Goal: Communication & Community: Share content

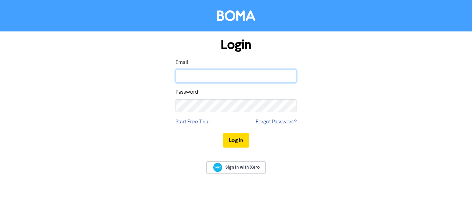
click at [204, 76] on input "email" at bounding box center [235, 75] width 121 height 13
type input "[EMAIL_ADDRESS][DOMAIN_NAME]"
click at [227, 136] on button "Log In" at bounding box center [236, 140] width 26 height 14
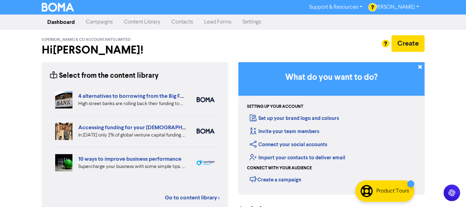
click at [85, 20] on link "Campaigns" at bounding box center [99, 22] width 38 height 14
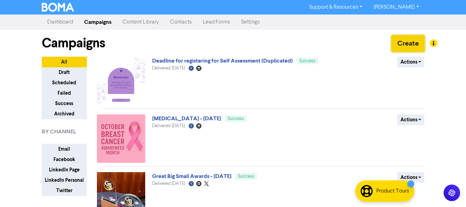
click at [397, 40] on button "Create" at bounding box center [408, 43] width 33 height 17
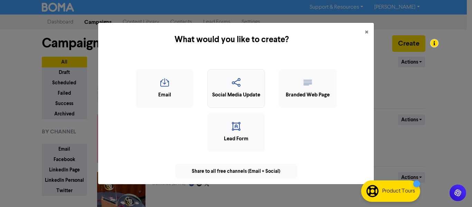
click at [238, 85] on icon "button" at bounding box center [236, 84] width 50 height 13
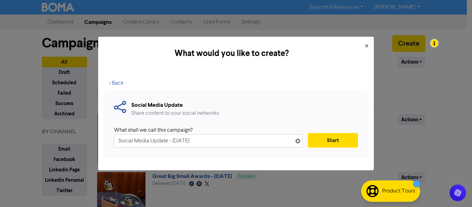
drag, startPoint x: 214, startPoint y: 142, endPoint x: 115, endPoint y: 145, distance: 99.5
click at [115, 145] on input "Social Media Update - [DATE]" at bounding box center [208, 140] width 188 height 13
click at [222, 143] on input "Social Media Update - [DATE]" at bounding box center [208, 140] width 188 height 13
click at [164, 141] on input "Social Media Update - [DATE]" at bounding box center [208, 140] width 188 height 13
drag, startPoint x: 169, startPoint y: 141, endPoint x: 127, endPoint y: 146, distance: 42.4
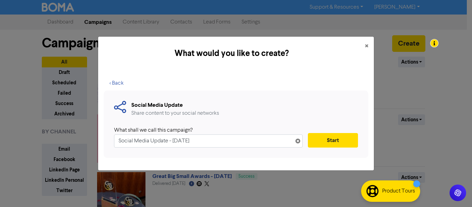
click at [127, 146] on input "Social Media Update - [DATE]" at bounding box center [208, 140] width 188 height 13
type input "Payroll Social Media Post - [DATE]"
click at [331, 136] on button "Start" at bounding box center [333, 140] width 50 height 14
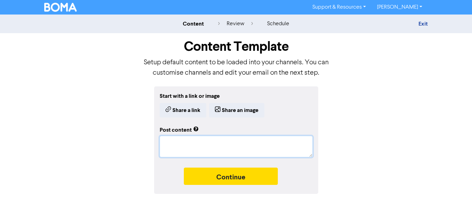
click at [188, 141] on textarea at bounding box center [235, 146] width 153 height 21
click at [173, 146] on textarea at bounding box center [235, 146] width 153 height 21
click at [173, 147] on textarea at bounding box center [235, 146] width 153 height 21
paste textarea "If you employ staff who need to be on a payroll scheme, we can help. 😀 We’ll ma…"
type textarea "x"
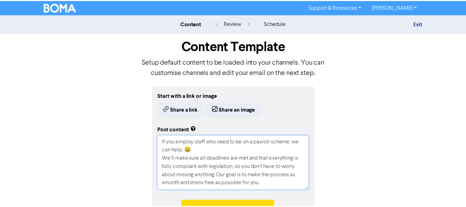
scroll to position [31, 0]
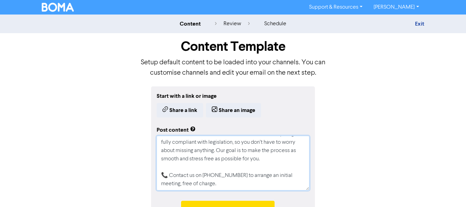
type textarea "If you employ staff who need to be on a payroll scheme, we can help. 😀 We’ll ma…"
click at [106, 110] on div "Start with a link or image Share a link Share an image Post content If you empl…" at bounding box center [234, 156] width 394 height 141
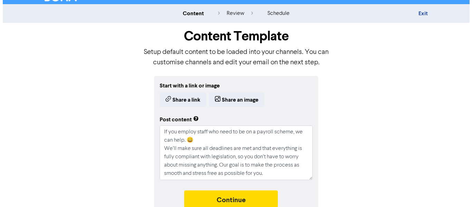
scroll to position [20, 0]
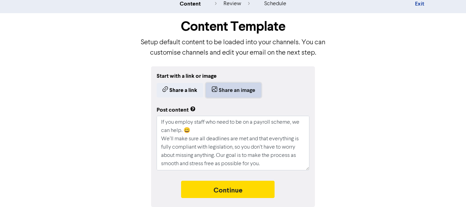
click at [233, 89] on button "Share an image" at bounding box center [233, 90] width 55 height 14
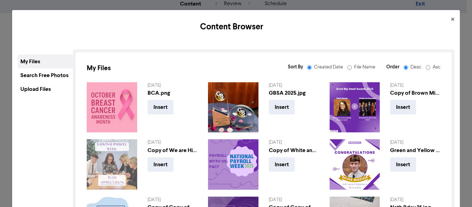
click at [33, 86] on div "Upload Files" at bounding box center [45, 89] width 55 height 14
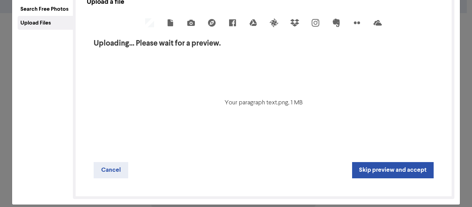
scroll to position [69, 0]
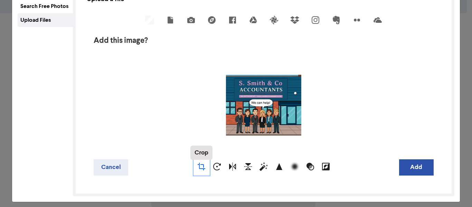
click at [195, 167] on div "Crop" at bounding box center [202, 167] width 16 height 16
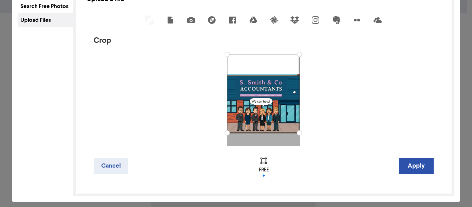
drag, startPoint x: 298, startPoint y: 145, endPoint x: 296, endPoint y: 133, distance: 12.5
click at [296, 133] on div at bounding box center [299, 133] width 12 height 12
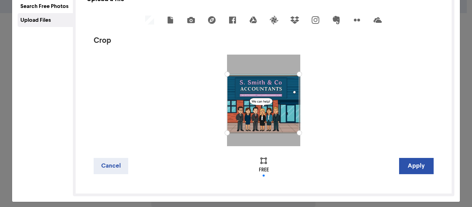
drag, startPoint x: 227, startPoint y: 55, endPoint x: 220, endPoint y: 74, distance: 20.5
click at [221, 74] on div at bounding box center [227, 74] width 12 height 12
click at [222, 75] on div at bounding box center [227, 75] width 12 height 12
click at [341, 97] on div at bounding box center [264, 100] width 340 height 91
click at [297, 133] on div at bounding box center [300, 132] width 12 height 12
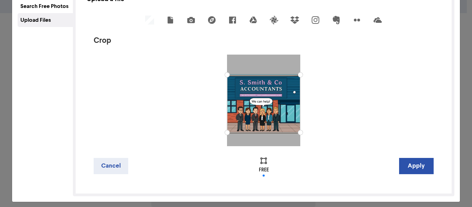
click at [331, 129] on div at bounding box center [264, 100] width 340 height 91
click at [413, 167] on button "Apply" at bounding box center [416, 166] width 35 height 16
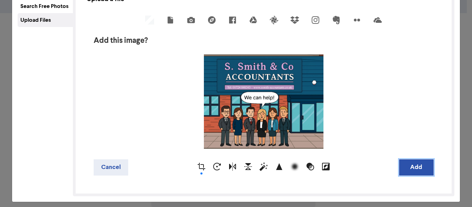
click at [407, 169] on button "Add" at bounding box center [416, 167] width 35 height 16
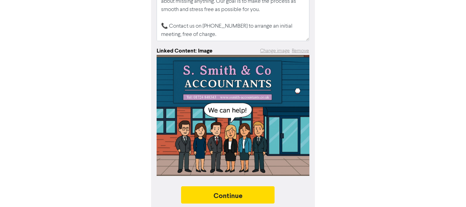
scroll to position [139, 0]
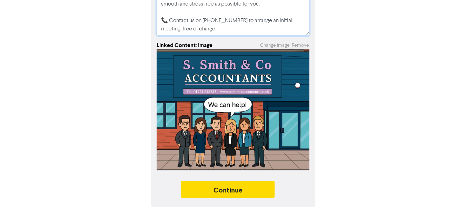
click at [211, 32] on textarea "If you employ staff who need to be on a payroll scheme, we can help. 😀 We’ll ma…" at bounding box center [233, 8] width 153 height 55
type textarea "x"
type textarea "If you employ staff who need to be on a payroll scheme, we can help. 😀 We’ll ma…"
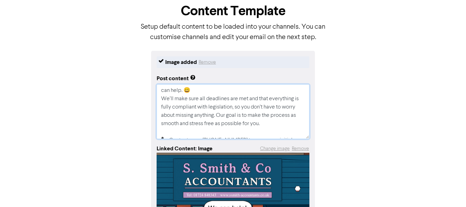
scroll to position [0, 0]
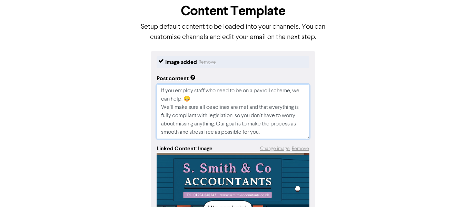
click at [220, 100] on textarea "If you employ staff who need to be on a payroll scheme, we can help. 😀 We’ll ma…" at bounding box center [233, 111] width 153 height 55
type textarea "x"
drag, startPoint x: 234, startPoint y: 132, endPoint x: 141, endPoint y: 52, distance: 122.6
click at [141, 52] on div "Image added Remove Post content If you employ staff who need to be on a payroll…" at bounding box center [234, 180] width 394 height 259
type textarea "If you employ staff who need to be on a payroll scheme, we can help. 😀 We’ll ma…"
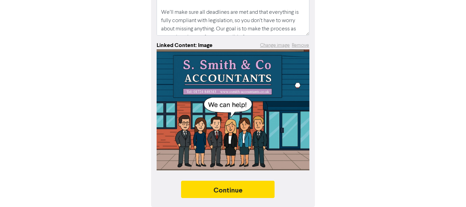
scroll to position [139, 0]
click at [369, 147] on div "Image added Remove Post content If you employ staff who need to be on a payroll…" at bounding box center [234, 77] width 394 height 259
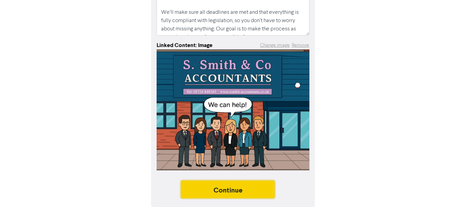
click at [219, 188] on button "Continue" at bounding box center [228, 189] width 94 height 17
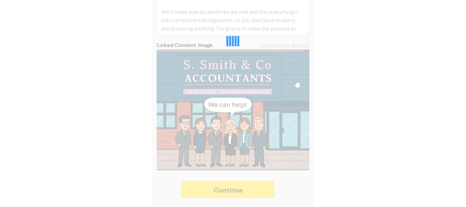
type textarea "x"
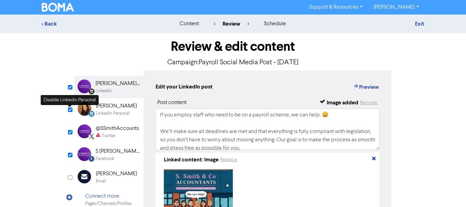
click at [69, 110] on input "checkbox" at bounding box center [70, 109] width 4 height 4
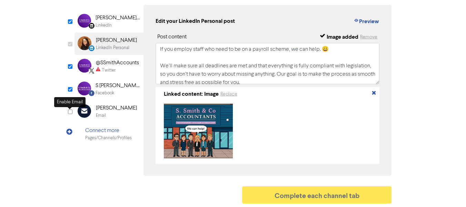
checkbox input "false"
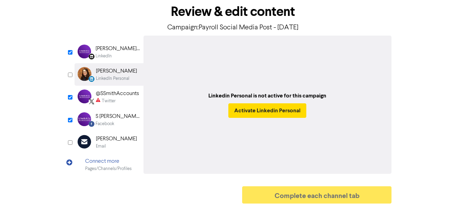
click at [112, 50] on div "[PERSON_NAME] & Co Accountants Limited" at bounding box center [118, 49] width 44 height 8
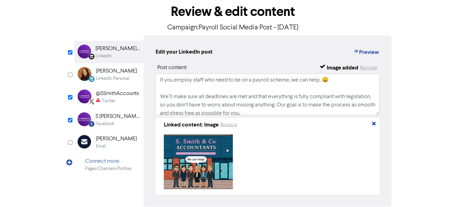
click at [116, 100] on div "Twitter" at bounding box center [117, 101] width 43 height 7
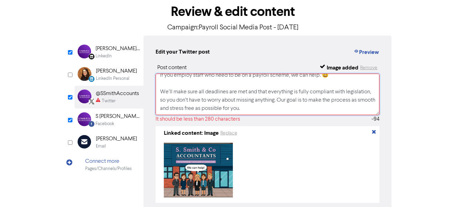
scroll to position [0, 0]
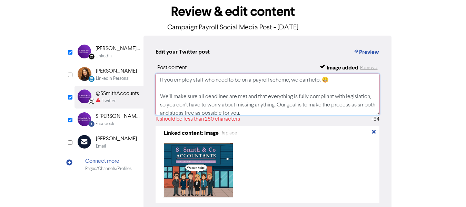
drag, startPoint x: 291, startPoint y: 94, endPoint x: 156, endPoint y: 94, distance: 134.3
click at [156, 94] on textarea "If you employ staff who need to be on a payroll scheme, we can help. 😀 We’ll ma…" at bounding box center [268, 94] width 224 height 41
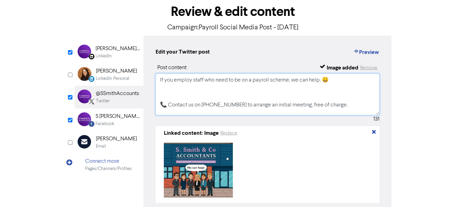
click at [170, 98] on textarea "If you employ staff who need to be on a payroll scheme, we can help. 😀 📞 Contac…" at bounding box center [268, 94] width 224 height 41
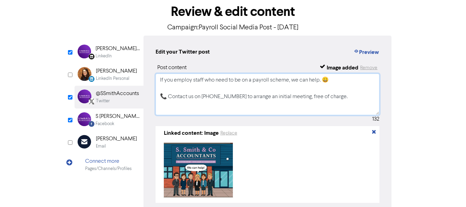
type textarea "If you employ staff who need to be on a payroll scheme, we can help. 😀 📞 Contac…"
click at [268, 137] on div "Linked content: Image Replace" at bounding box center [267, 133] width 219 height 8
click at [172, 108] on textarea "If you employ staff who need to be on a payroll scheme, we can help. 😀 📞 Contac…" at bounding box center [268, 94] width 224 height 41
click at [361, 100] on textarea "If you employ staff who need to be on a payroll scheme, we can help. 😀 📞 Contac…" at bounding box center [268, 94] width 224 height 41
click at [116, 98] on div "Twitter" at bounding box center [117, 101] width 43 height 7
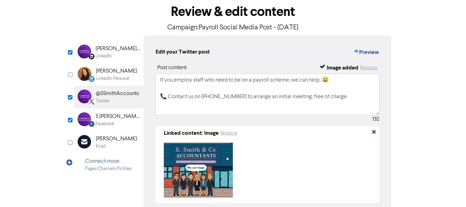
click at [116, 118] on div "S [PERSON_NAME] & Co Accountants" at bounding box center [118, 116] width 44 height 8
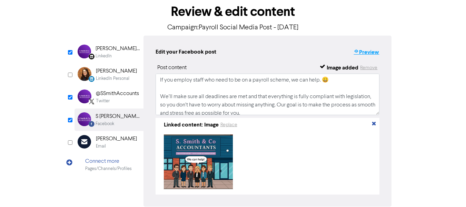
click at [362, 53] on button "Preview" at bounding box center [366, 52] width 26 height 9
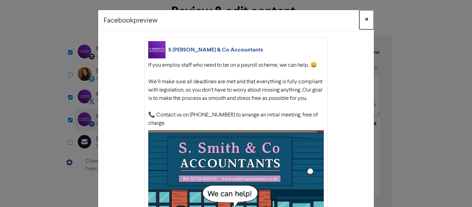
click at [361, 16] on button "×" at bounding box center [366, 19] width 14 height 19
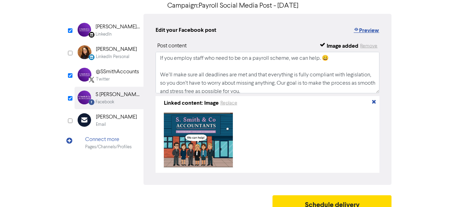
scroll to position [68, 0]
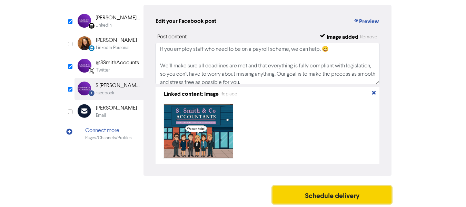
click at [358, 195] on button "Schedule delivery" at bounding box center [332, 194] width 119 height 17
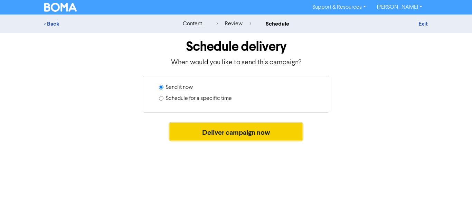
click at [220, 130] on button "Deliver campaign now" at bounding box center [236, 131] width 133 height 17
